Goal: Information Seeking & Learning: Find specific fact

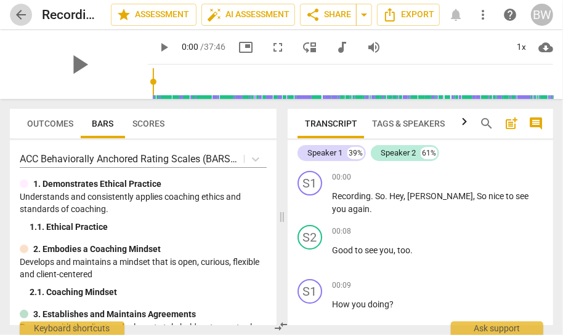
click at [21, 9] on span "arrow_back" at bounding box center [21, 14] width 15 height 15
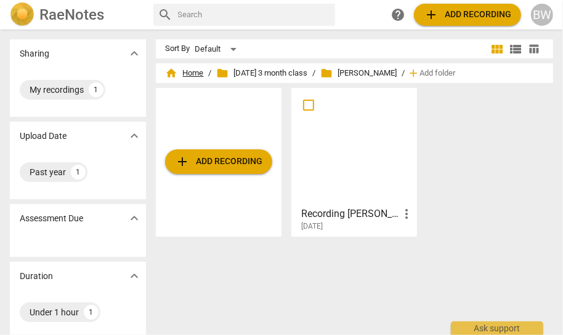
click at [194, 72] on span "home Home" at bounding box center [185, 73] width 38 height 12
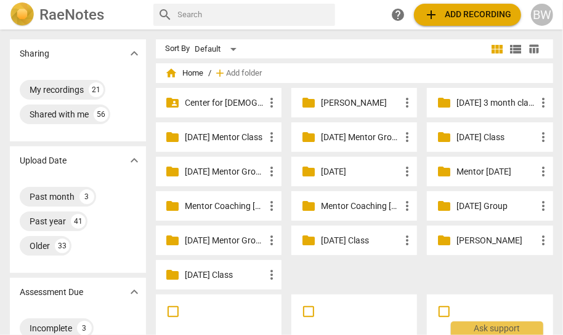
click at [195, 15] on input "text" at bounding box center [254, 15] width 153 height 20
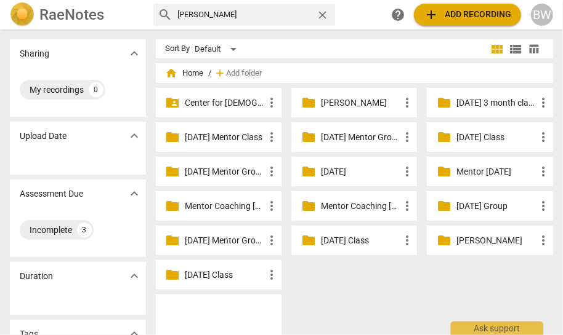
click at [207, 11] on input "[PERSON_NAME]" at bounding box center [245, 15] width 134 height 20
type input "[PERSON_NAME]"
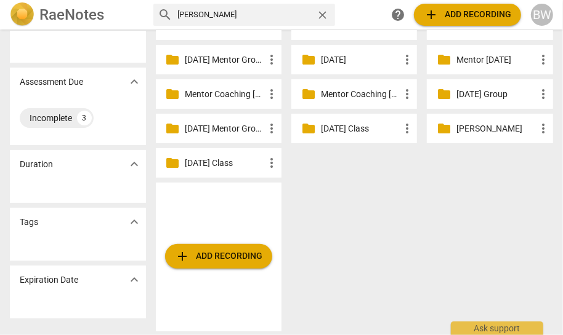
scroll to position [118, 0]
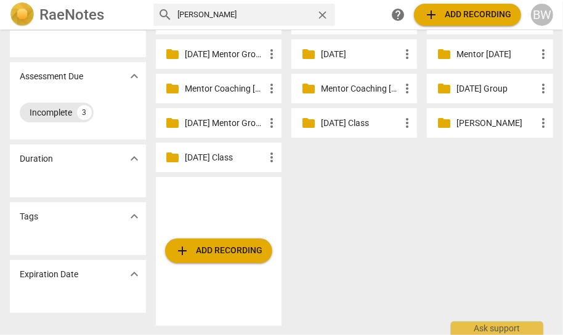
click at [69, 114] on div "Incomplete" at bounding box center [51, 112] width 42 height 12
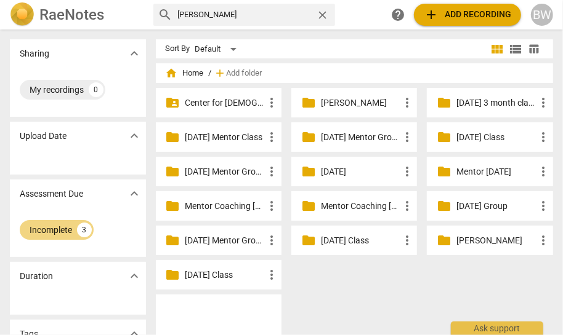
click at [66, 15] on h2 "RaeNotes" at bounding box center [71, 14] width 65 height 17
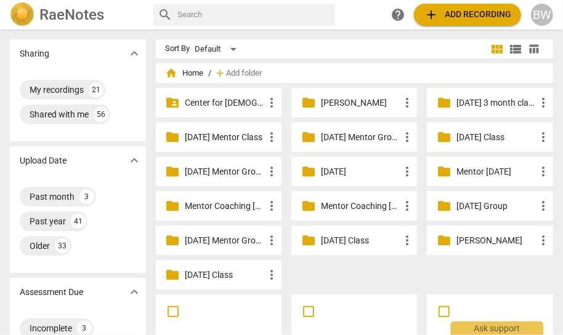
click at [194, 15] on input "text" at bounding box center [254, 15] width 153 height 20
type input "[PERSON_NAME]"
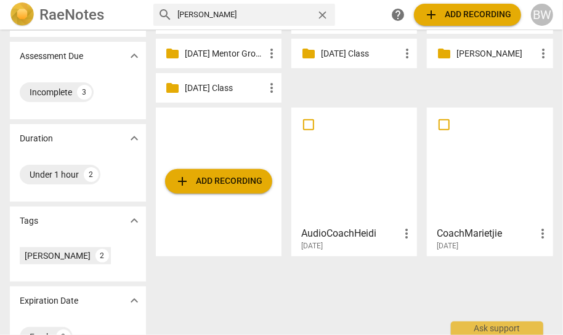
scroll to position [187, 0]
click at [339, 178] on div at bounding box center [353, 166] width 117 height 109
